Goal: Transaction & Acquisition: Book appointment/travel/reservation

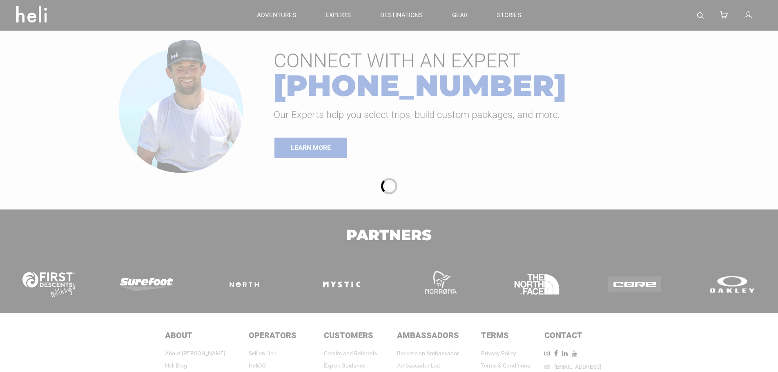
type input "Surf"
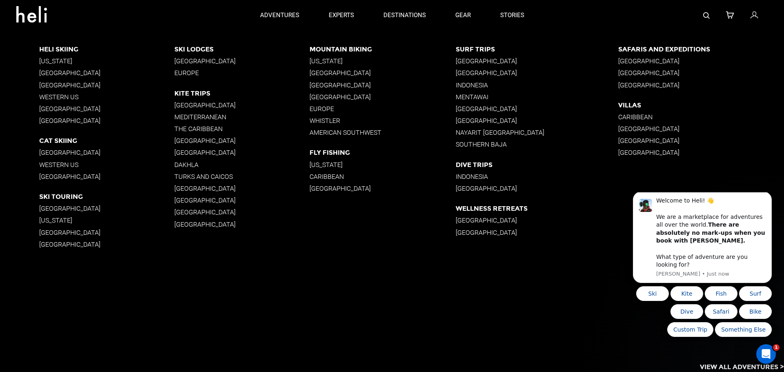
click at [476, 75] on p "[GEOGRAPHIC_DATA]" at bounding box center [537, 73] width 163 height 8
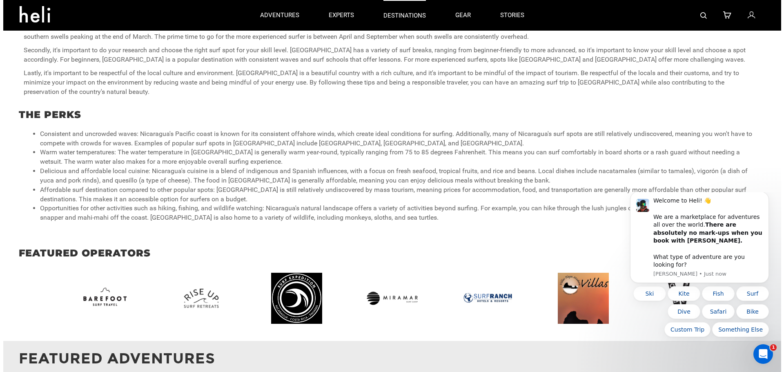
scroll to position [490, 0]
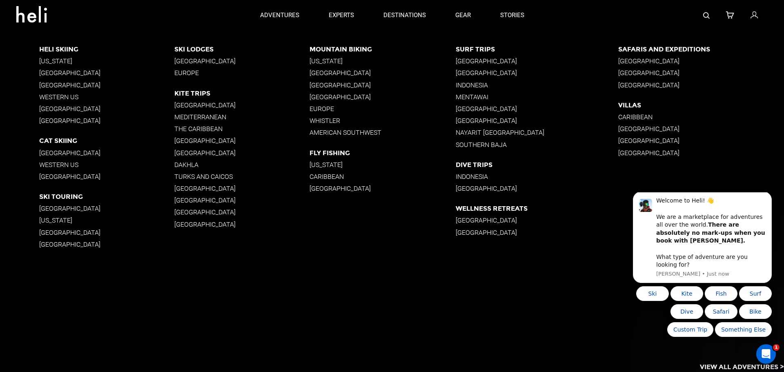
click at [474, 62] on p "[GEOGRAPHIC_DATA]" at bounding box center [537, 61] width 163 height 8
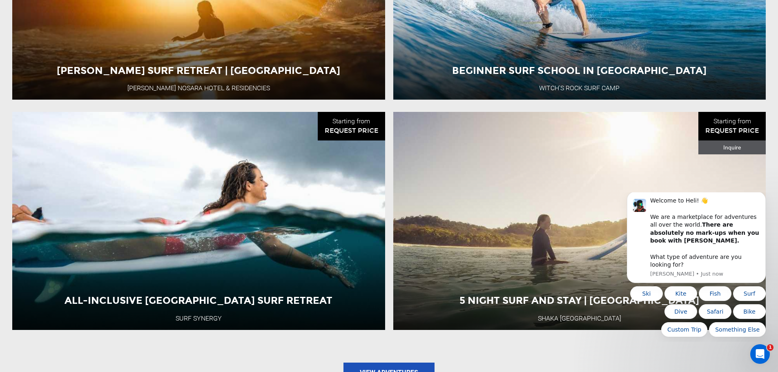
scroll to position [857, 0]
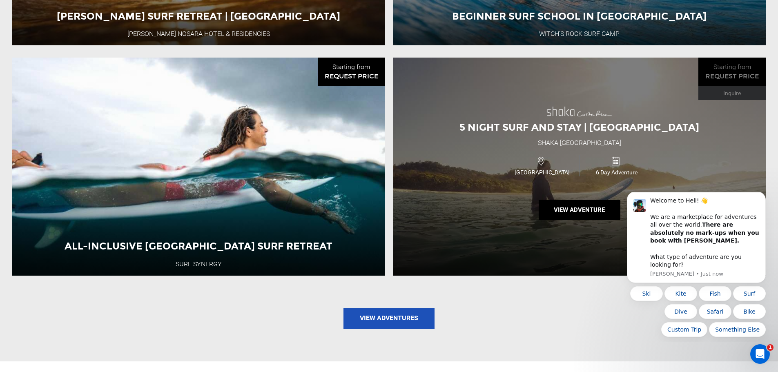
click at [521, 216] on div "5 Night Surf and Stay | Costa Rica Shaka Costa Rica Costa Rica 6 Day Adventure …" at bounding box center [579, 167] width 373 height 218
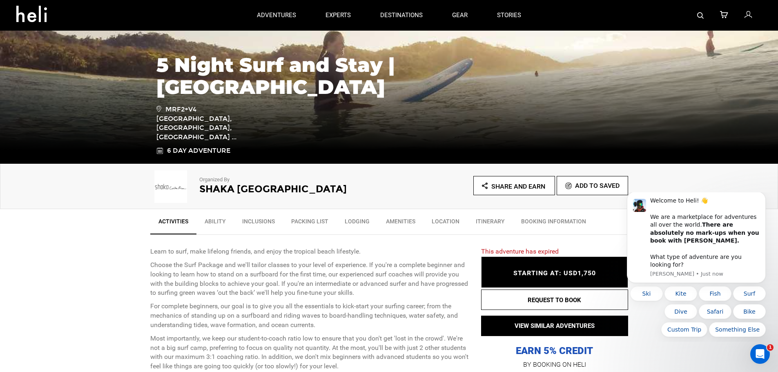
scroll to position [82, 0]
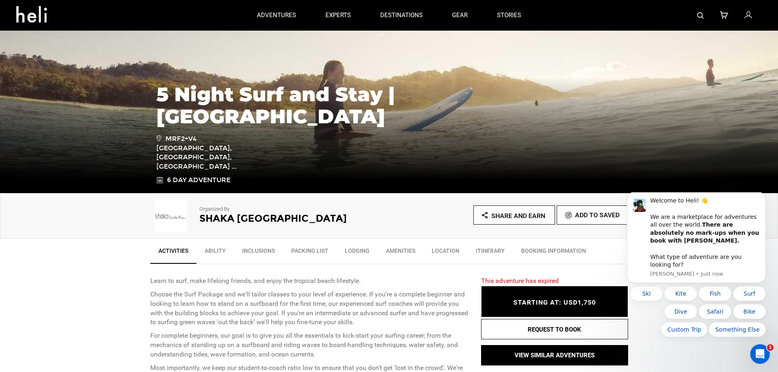
click at [347, 252] on link "Lodging" at bounding box center [356, 253] width 41 height 20
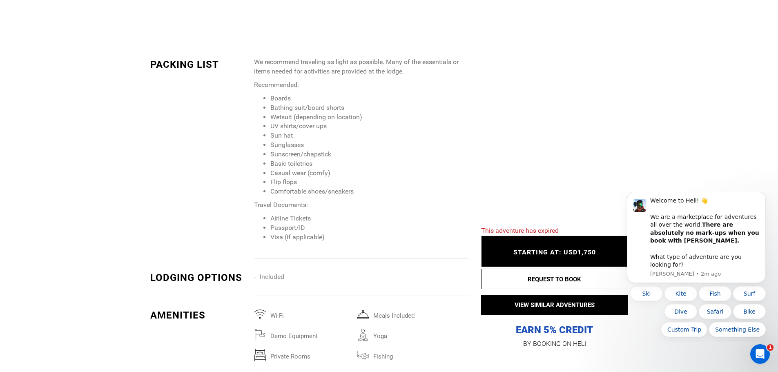
scroll to position [1233, 0]
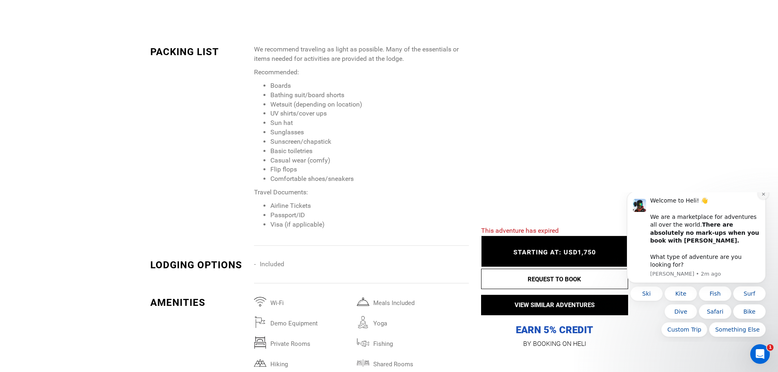
click at [762, 196] on icon "Dismiss notification" at bounding box center [763, 194] width 4 height 4
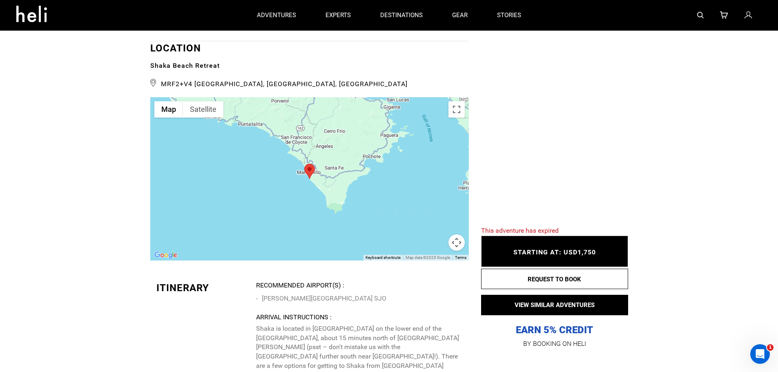
scroll to position [1560, 0]
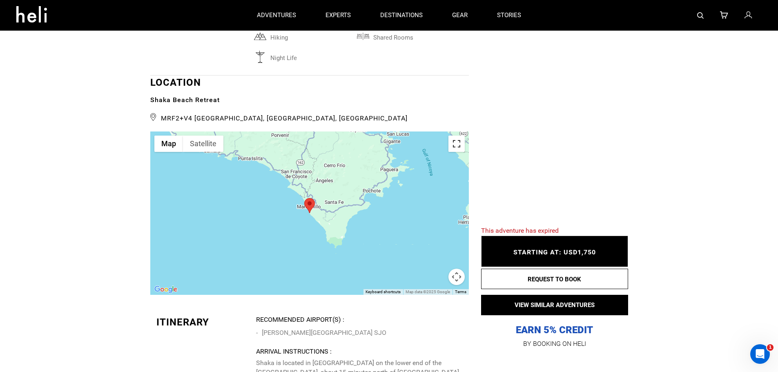
click at [455, 136] on button "Toggle fullscreen view" at bounding box center [456, 144] width 16 height 16
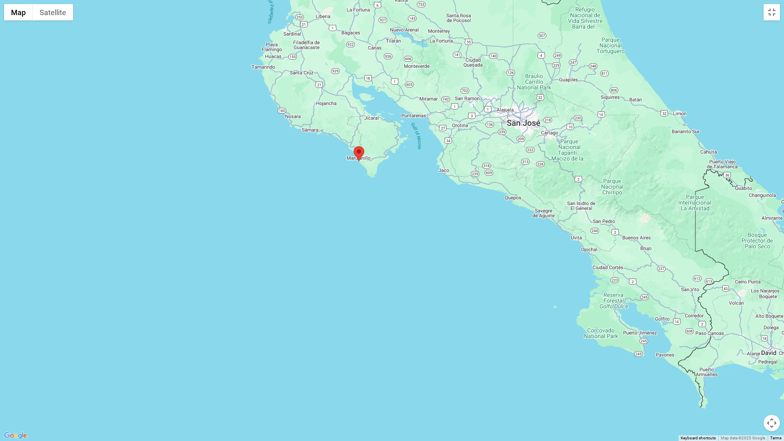
drag, startPoint x: 372, startPoint y: 107, endPoint x: 376, endPoint y: 114, distance: 7.9
click at [372, 107] on div at bounding box center [392, 220] width 784 height 441
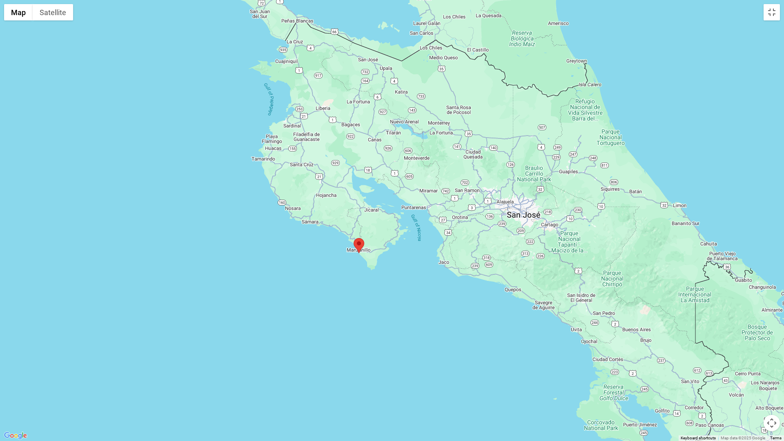
drag, startPoint x: 376, startPoint y: 114, endPoint x: 378, endPoint y: 202, distance: 88.2
click at [376, 202] on div at bounding box center [392, 220] width 784 height 441
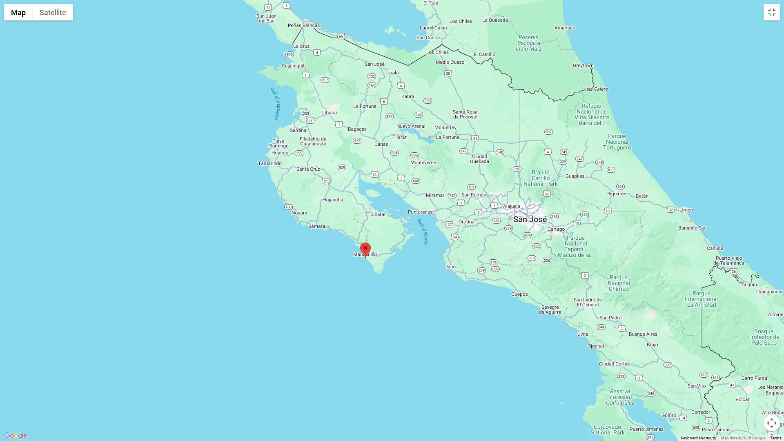
click at [378, 202] on div at bounding box center [392, 220] width 784 height 441
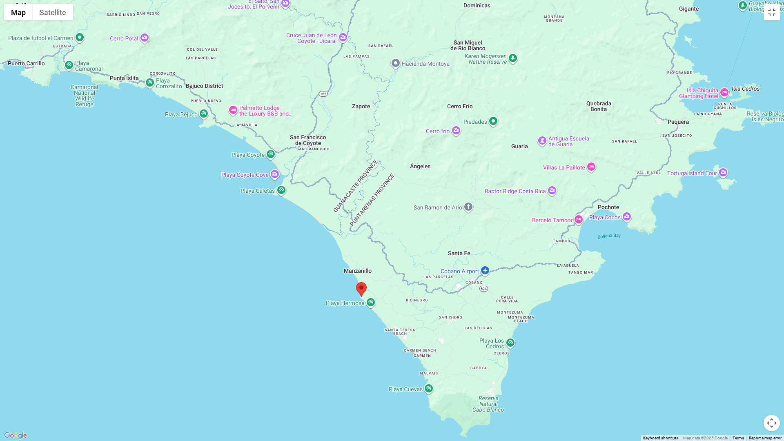
click at [388, 272] on div at bounding box center [392, 220] width 784 height 441
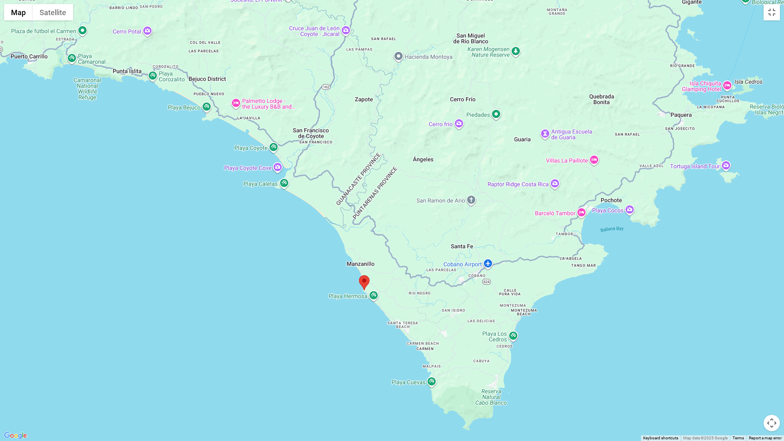
drag, startPoint x: 394, startPoint y: 218, endPoint x: 412, endPoint y: 171, distance: 50.0
click at [407, 180] on div at bounding box center [392, 220] width 784 height 441
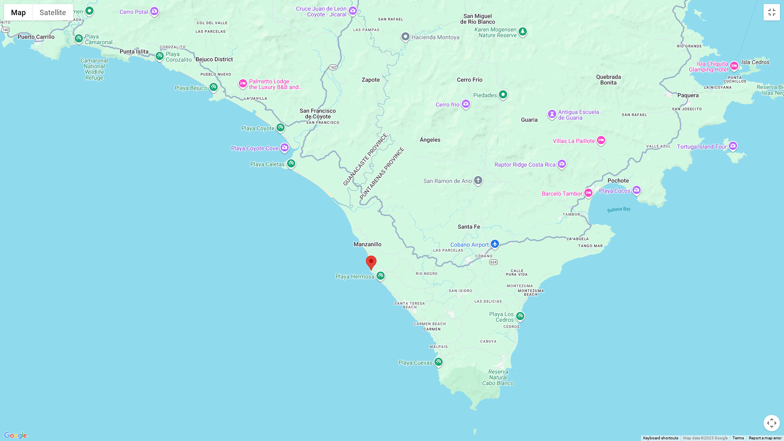
click at [416, 158] on div at bounding box center [392, 220] width 784 height 441
click at [402, 232] on div at bounding box center [392, 220] width 784 height 441
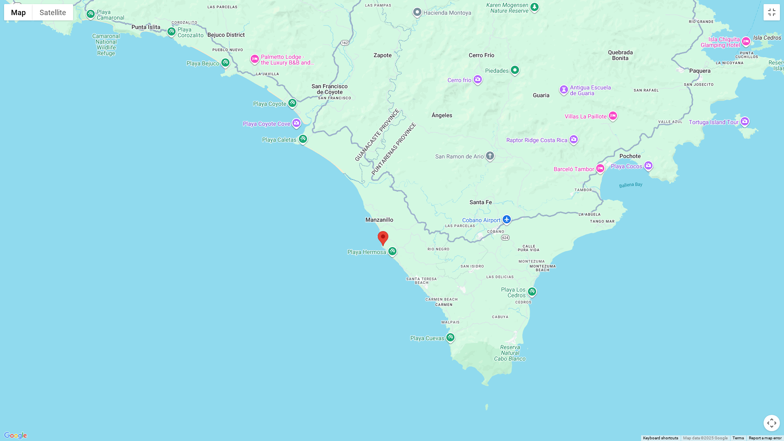
drag, startPoint x: 421, startPoint y: 189, endPoint x: 410, endPoint y: 157, distance: 34.6
click at [430, 165] on div at bounding box center [392, 220] width 784 height 441
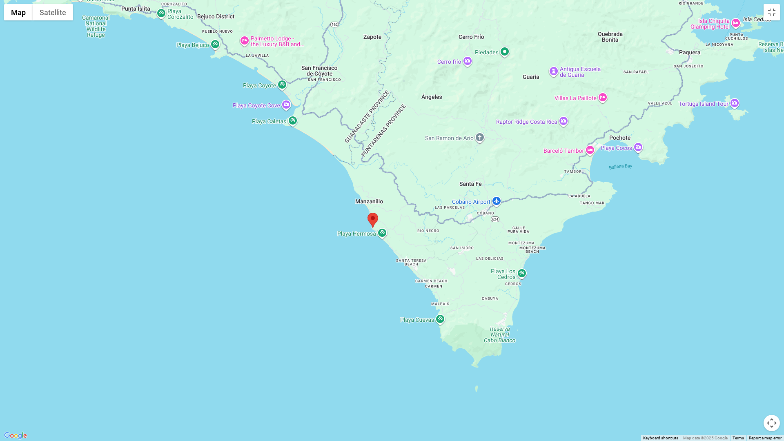
drag, startPoint x: 410, startPoint y: 157, endPoint x: 415, endPoint y: 141, distance: 16.9
click at [415, 141] on div at bounding box center [392, 220] width 784 height 441
click at [773, 9] on button "Toggle fullscreen view" at bounding box center [772, 12] width 16 height 16
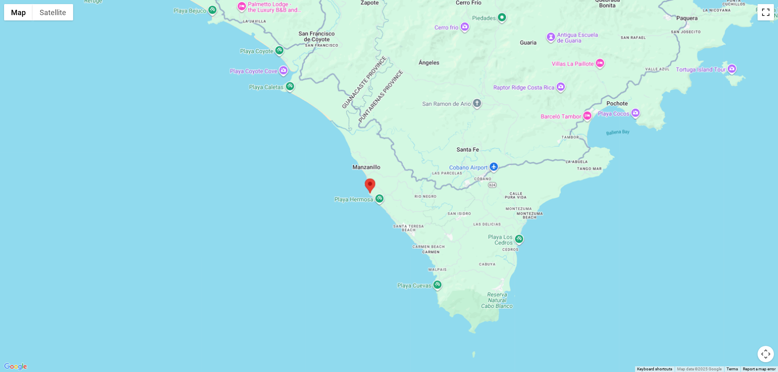
scroll to position [204, 0]
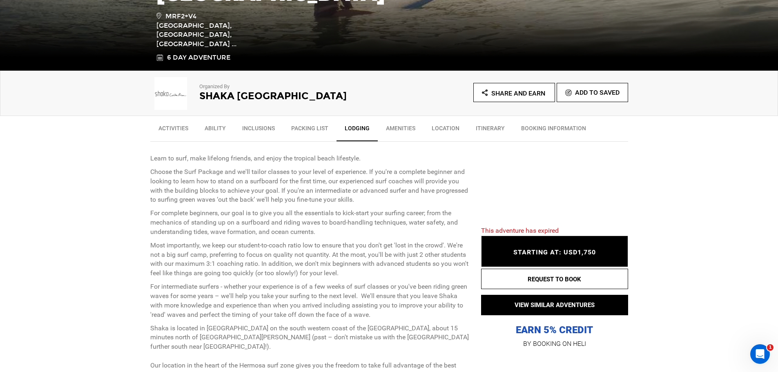
click at [215, 126] on link "Ability" at bounding box center [215, 130] width 38 height 20
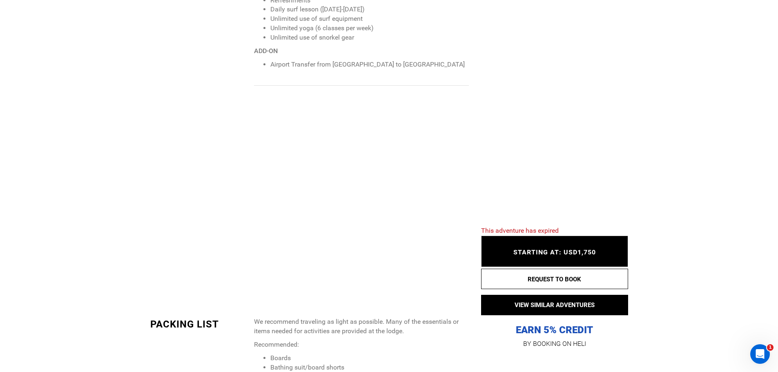
scroll to position [991, 0]
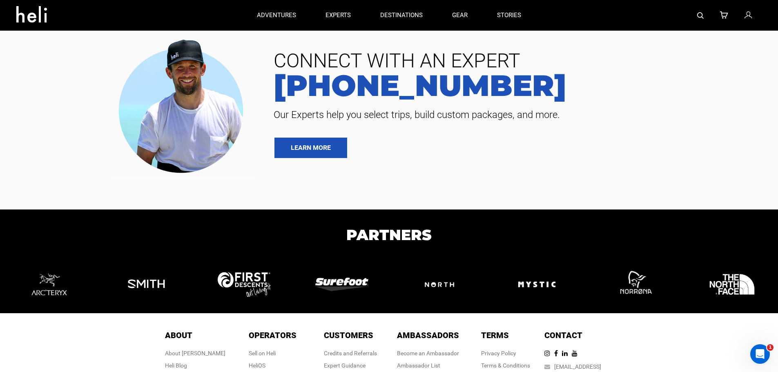
type input "Surf"
